Goal: Information Seeking & Learning: Learn about a topic

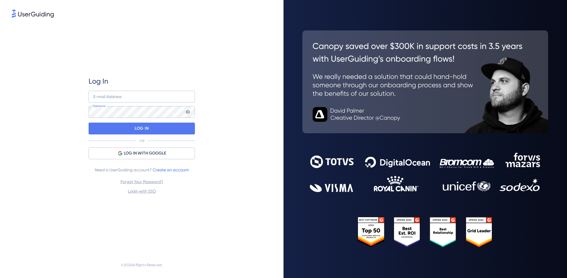
click at [163, 53] on div "Log In E-mail Address Password LOG IN OR LOG IN WITH GOOGLE Need a UserGuiding …" at bounding box center [142, 135] width 106 height 233
click at [124, 95] on input "email" at bounding box center [142, 97] width 106 height 12
click at [0, 277] on com-1password-button at bounding box center [0, 278] width 0 height 0
type input "[PERSON_NAME][EMAIL_ADDRESS][PERSON_NAME][DOMAIN_NAME]"
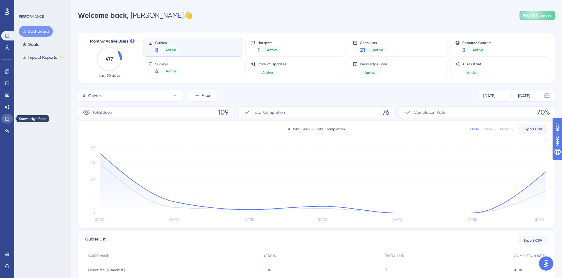
click at [6, 119] on icon at bounding box center [7, 118] width 5 height 5
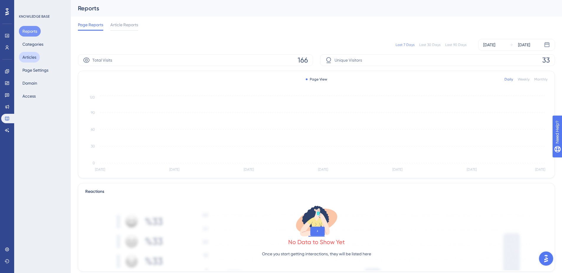
click at [31, 57] on button "Articles" at bounding box center [29, 57] width 21 height 11
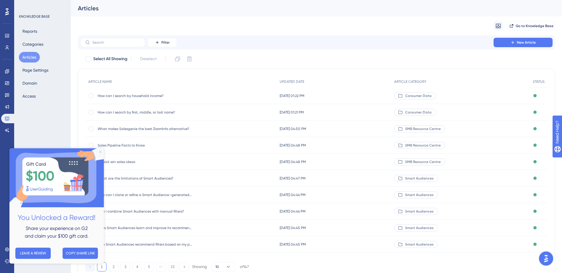
click at [100, 152] on icon "Close Preview" at bounding box center [100, 152] width 2 height 2
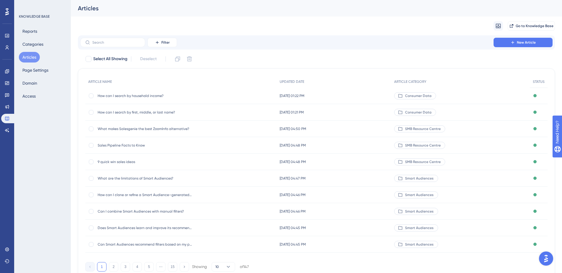
click at [120, 162] on span "9 quick win sales ideas" at bounding box center [145, 162] width 94 height 5
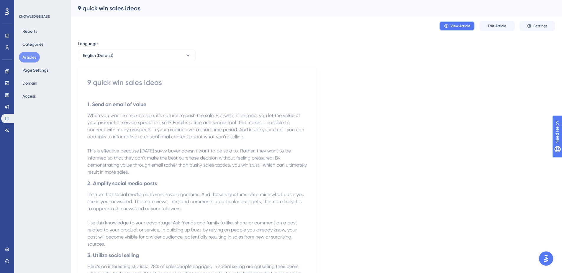
click at [469, 27] on span "View Article" at bounding box center [461, 26] width 20 height 5
